Goal: Information Seeking & Learning: Learn about a topic

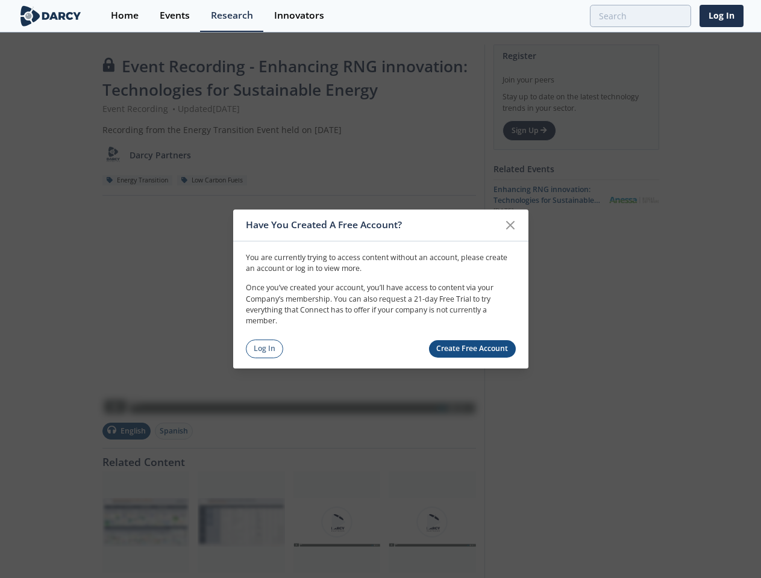
click at [380, 289] on p "Once you’ve created your account, you’ll have access to content via your Compan…" at bounding box center [381, 305] width 270 height 45
click at [510, 225] on icon at bounding box center [510, 225] width 7 height 7
